Goal: Task Accomplishment & Management: Manage account settings

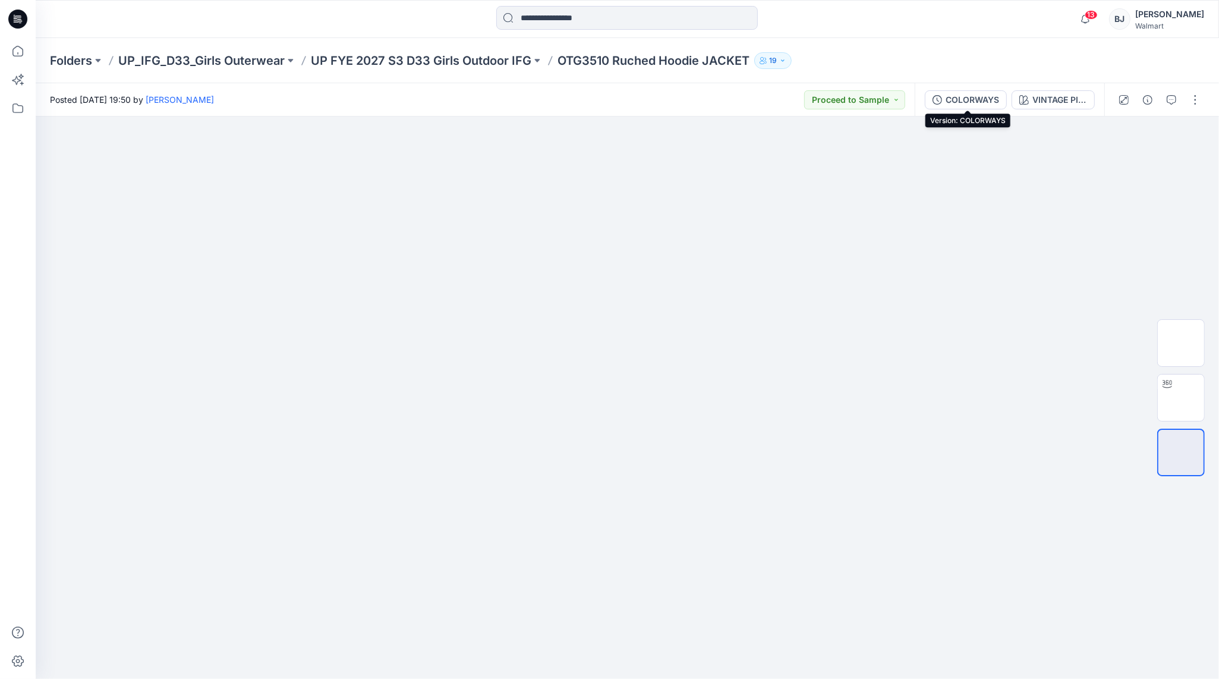
click at [971, 98] on div "COLORWAYS" at bounding box center [972, 99] width 53 height 13
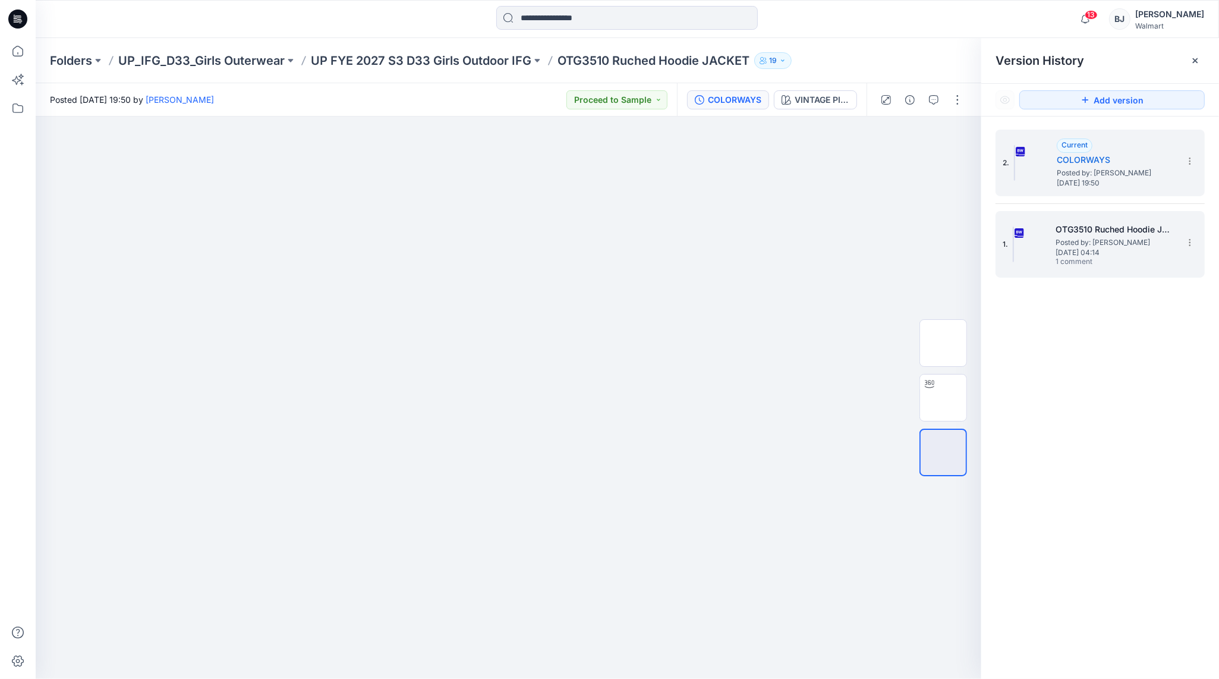
click at [1097, 229] on h5 "OTG3510 Ruched Hoodie JACKET" at bounding box center [1115, 229] width 119 height 14
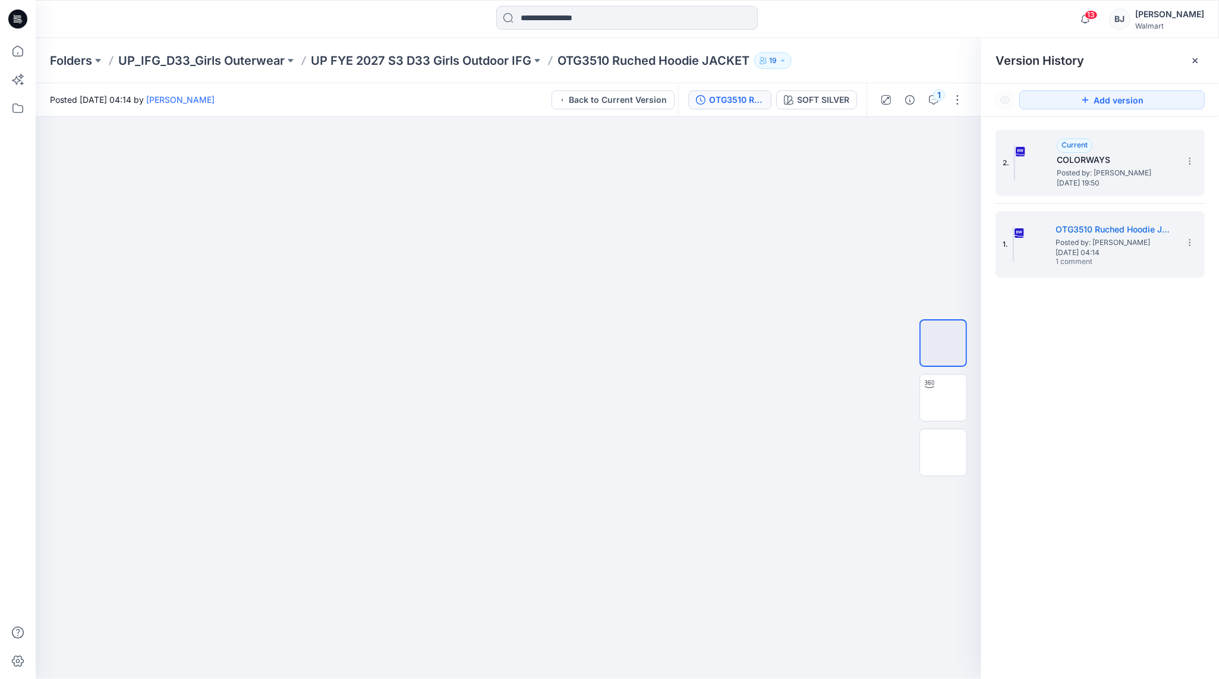
click at [1082, 180] on span "[DATE] 19:50" at bounding box center [1116, 183] width 119 height 8
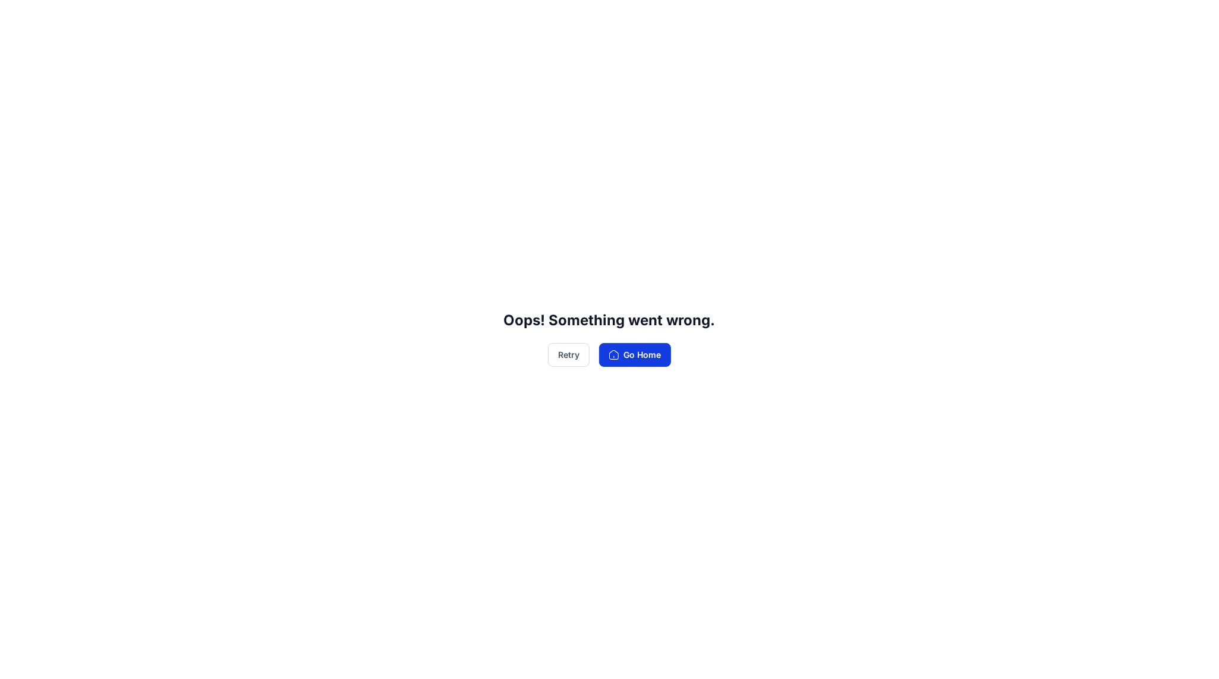
click at [635, 349] on button "Go Home" at bounding box center [635, 355] width 72 height 24
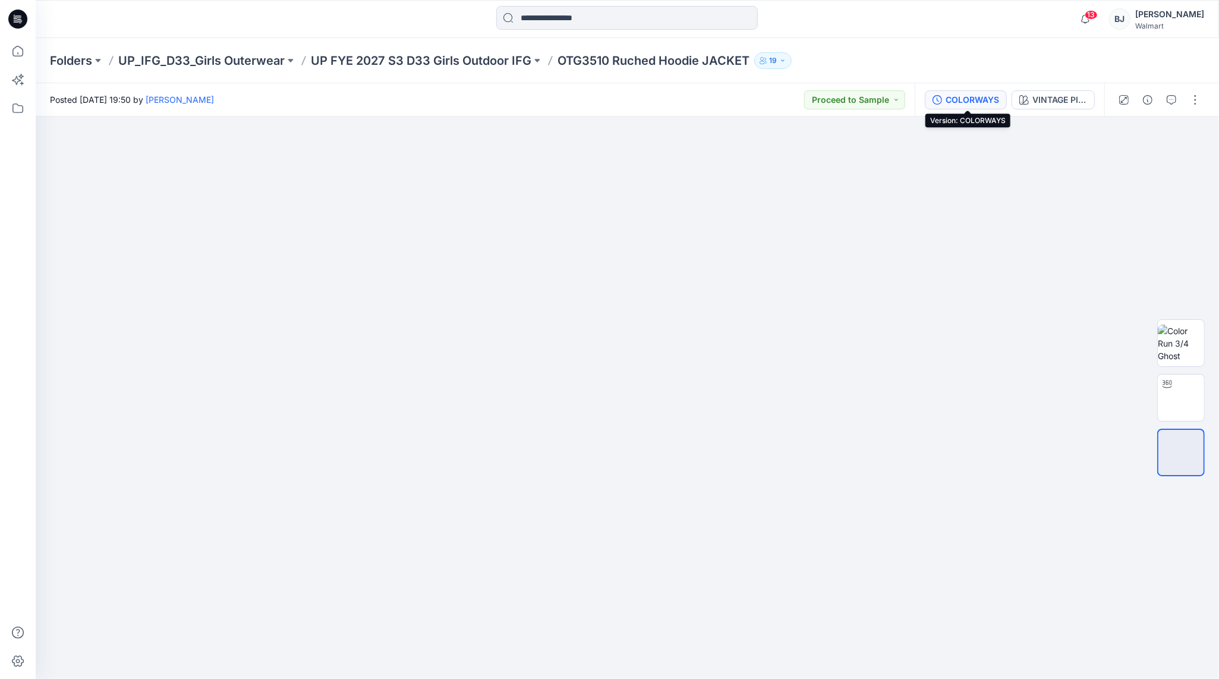
click at [968, 99] on div "COLORWAYS" at bounding box center [972, 99] width 53 height 13
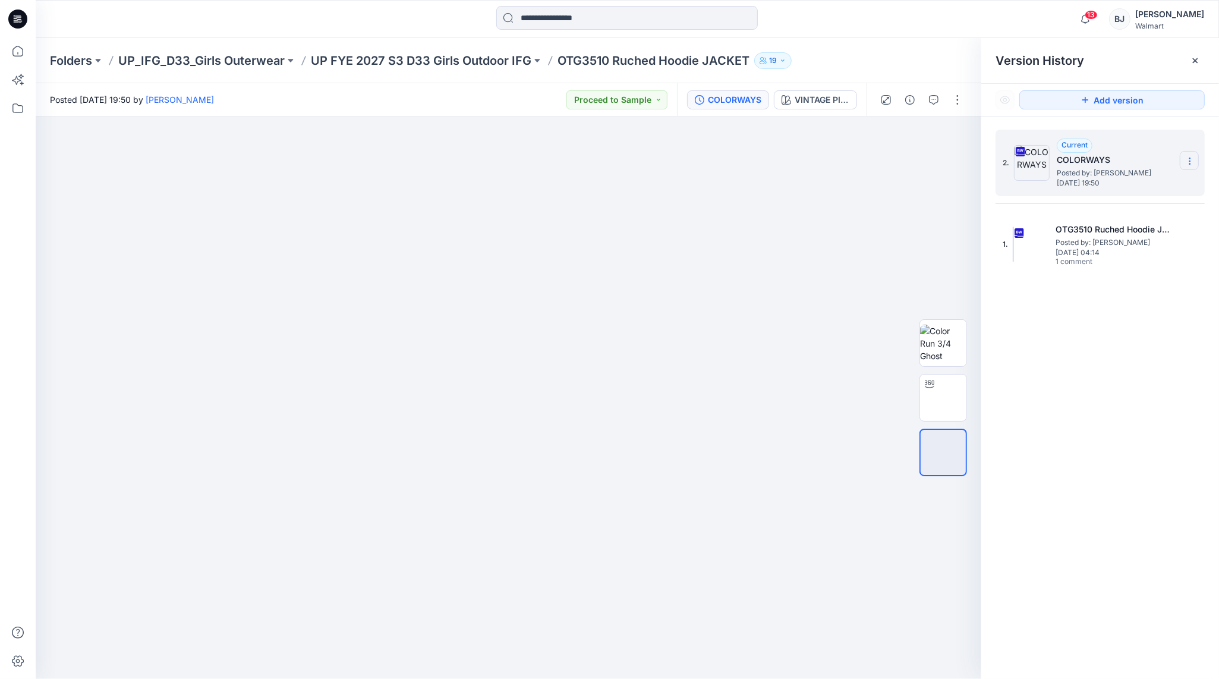
click at [1193, 162] on icon at bounding box center [1190, 161] width 10 height 10
click at [1108, 260] on span "Delete Version" at bounding box center [1108, 261] width 56 height 14
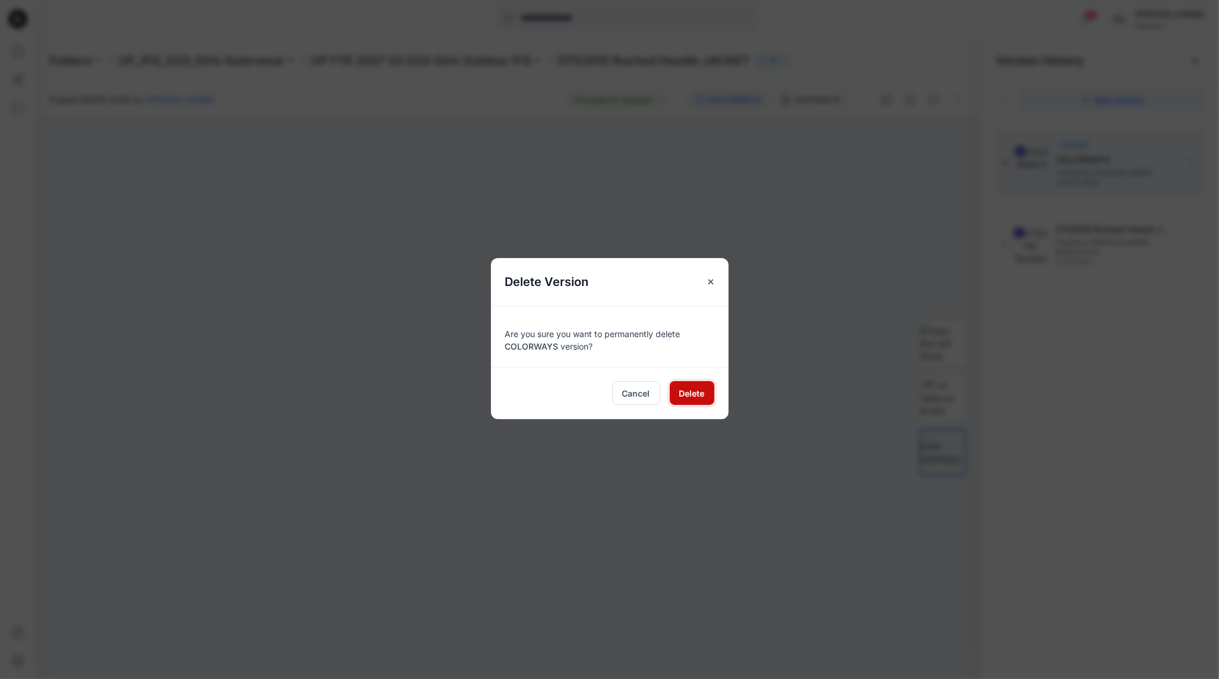
click at [686, 388] on span "Delete" at bounding box center [692, 393] width 26 height 12
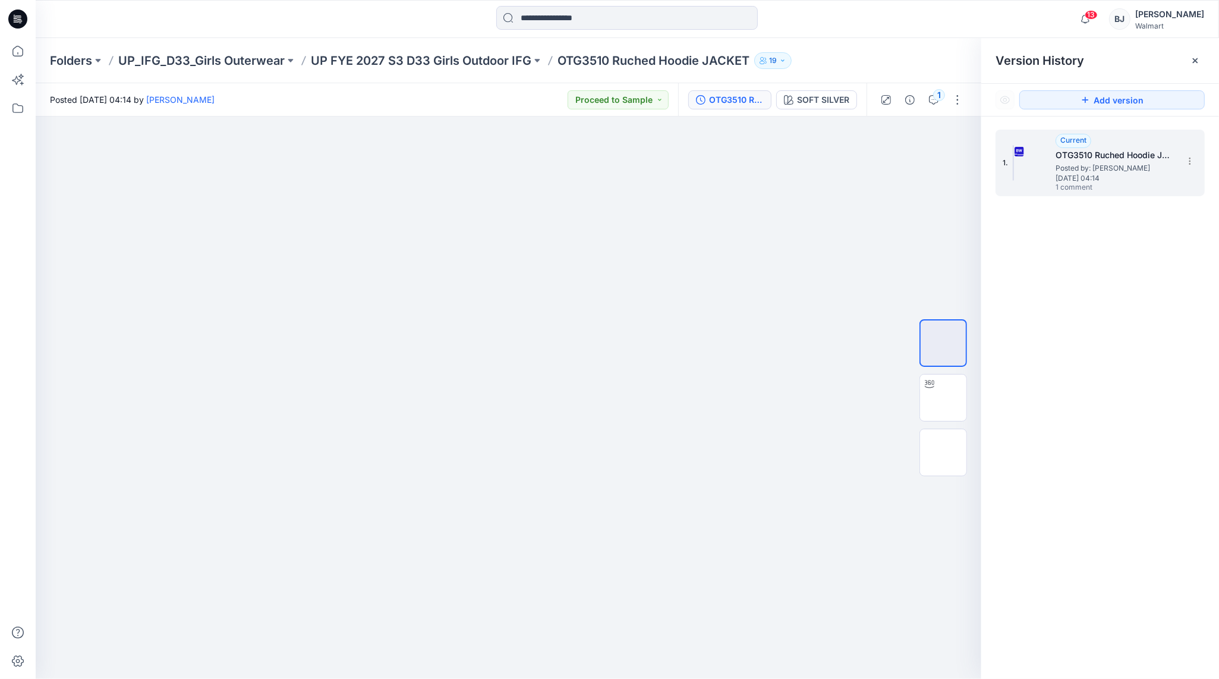
click at [1073, 179] on span "[DATE] 04:14" at bounding box center [1115, 178] width 119 height 8
click at [804, 339] on div at bounding box center [509, 397] width 946 height 562
click at [933, 390] on div at bounding box center [929, 383] width 19 height 19
click at [1147, 172] on span "Posted by: [PERSON_NAME]" at bounding box center [1115, 168] width 119 height 12
click at [1129, 184] on span "1 comment" at bounding box center [1097, 188] width 83 height 10
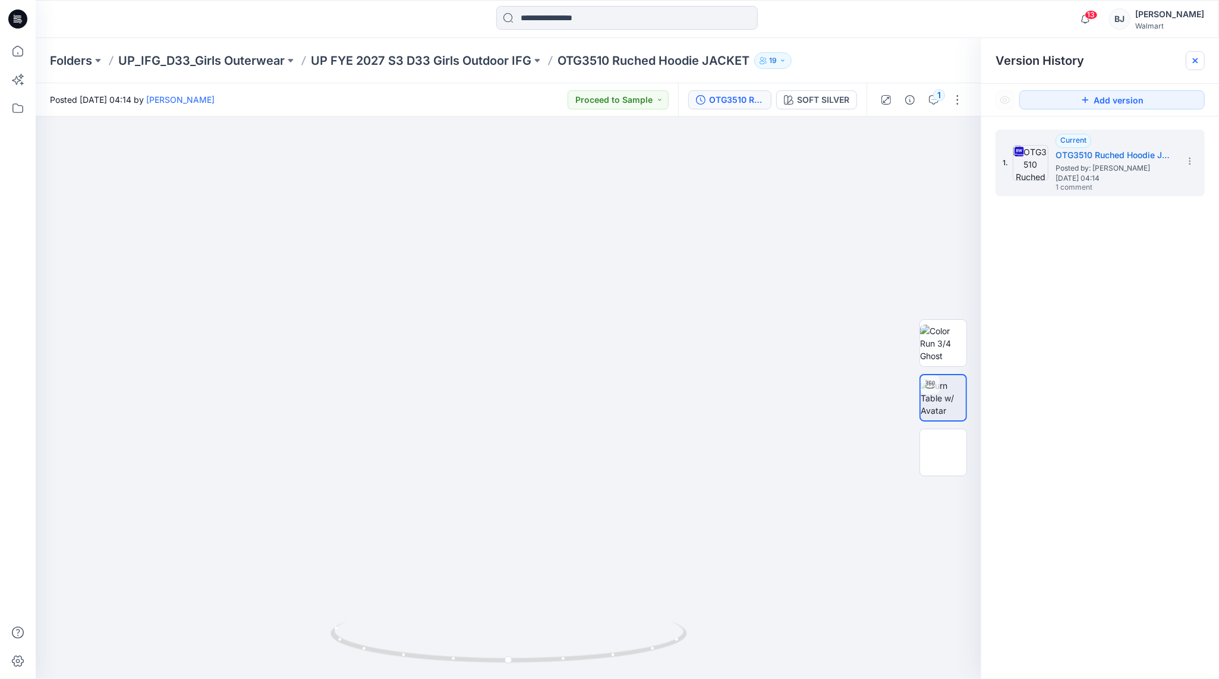
click at [1190, 58] on icon at bounding box center [1195, 61] width 10 height 10
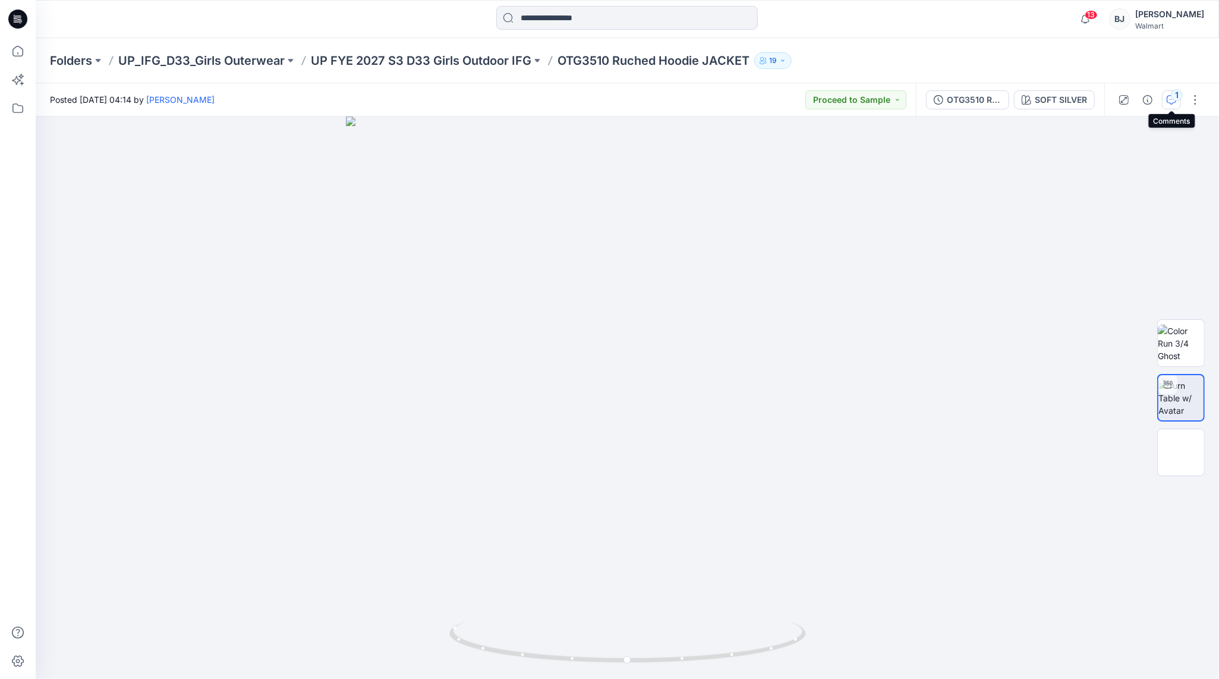
click at [1168, 93] on button "1" at bounding box center [1171, 99] width 19 height 19
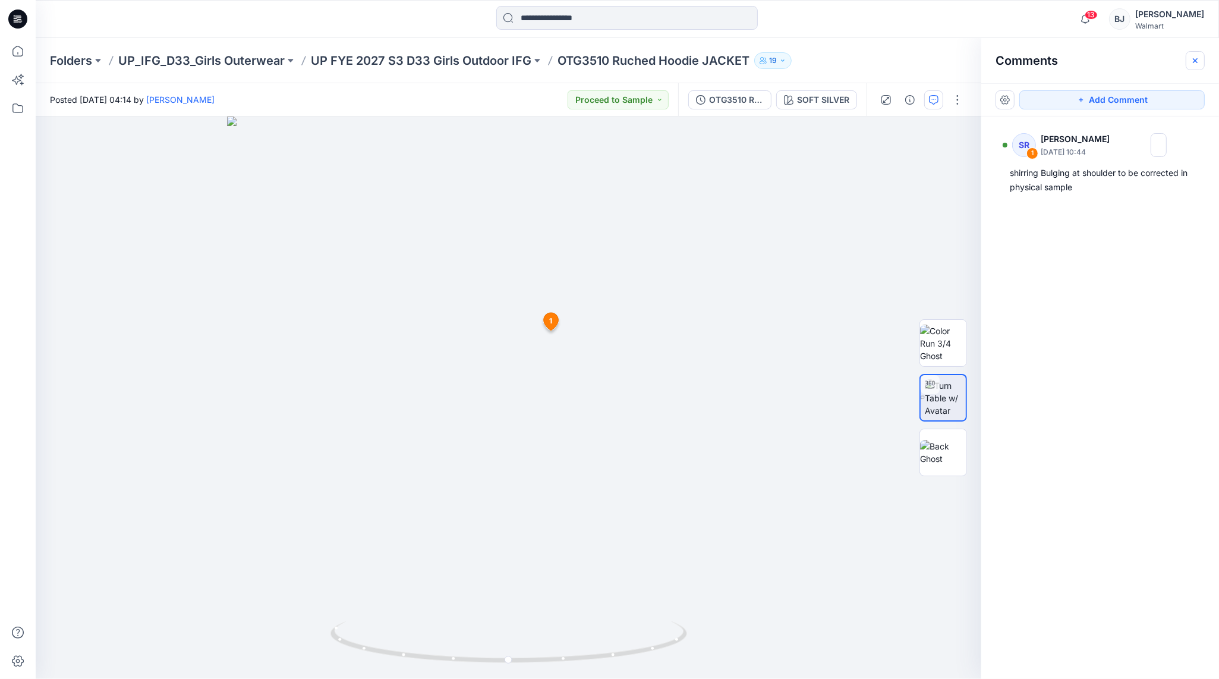
click at [1188, 61] on button "button" at bounding box center [1195, 60] width 19 height 19
